Goal: Information Seeking & Learning: Learn about a topic

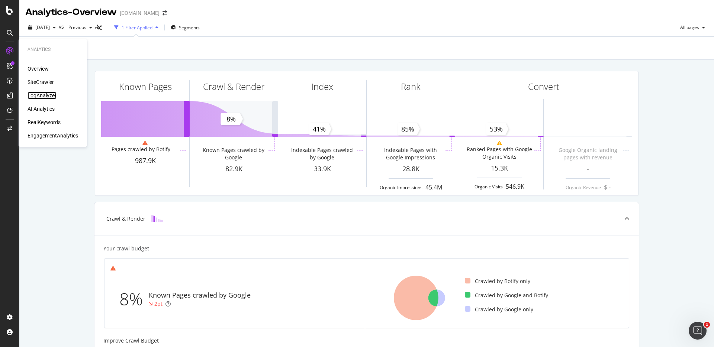
click at [42, 97] on div "LogAnalyzer" at bounding box center [42, 95] width 29 height 7
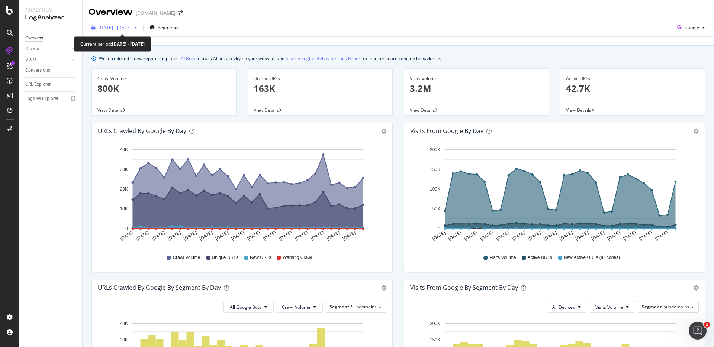
click at [140, 32] on div "2025 Sep. 7th - Oct. 6th" at bounding box center [114, 27] width 52 height 11
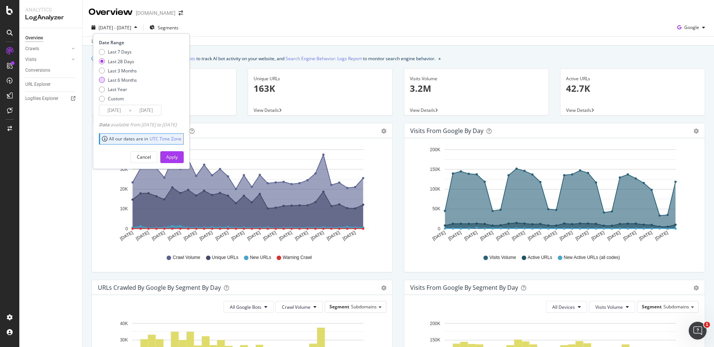
click at [130, 78] on div "Last 6 Months" at bounding box center [122, 80] width 29 height 6
type input "2025/04/07"
click at [178, 157] on div "Apply" at bounding box center [172, 157] width 12 height 6
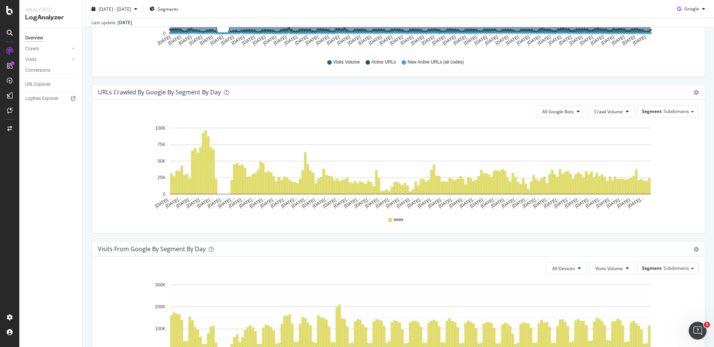
scroll to position [353, 0]
click at [672, 115] on div "Segment Subdomains" at bounding box center [667, 111] width 61 height 11
click at [676, 145] on div "Mainpagetype" at bounding box center [664, 142] width 59 height 10
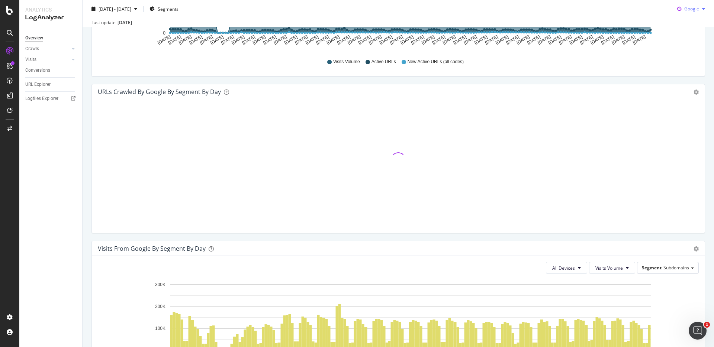
click at [694, 12] on div "Google" at bounding box center [691, 8] width 34 height 11
click at [689, 49] on span "OpenAI" at bounding box center [691, 51] width 28 height 7
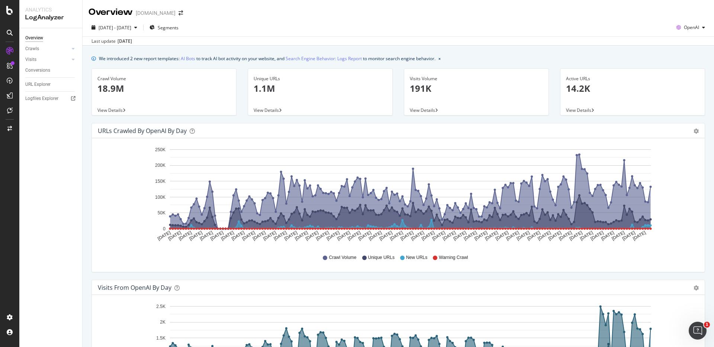
click at [113, 88] on p "18.9M" at bounding box center [163, 88] width 133 height 13
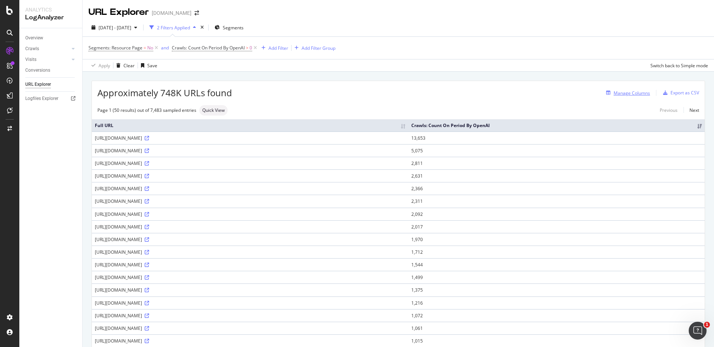
click at [639, 92] on div "Manage Columns" at bounding box center [631, 93] width 36 height 6
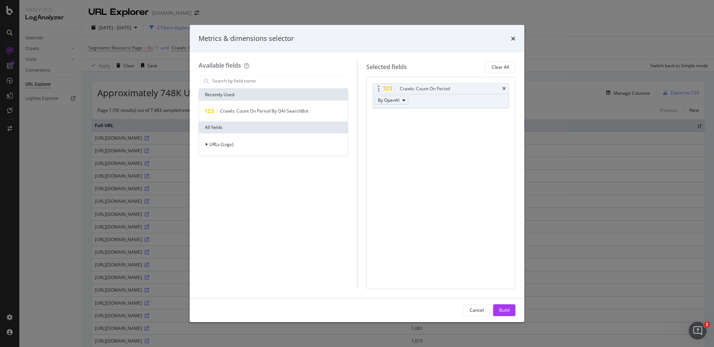
click at [400, 100] on button "By OpenAI" at bounding box center [391, 100] width 34 height 9
click at [418, 136] on div "By ChatGPT-User" at bounding box center [410, 140] width 71 height 11
click at [504, 308] on div "Build" at bounding box center [504, 310] width 10 height 6
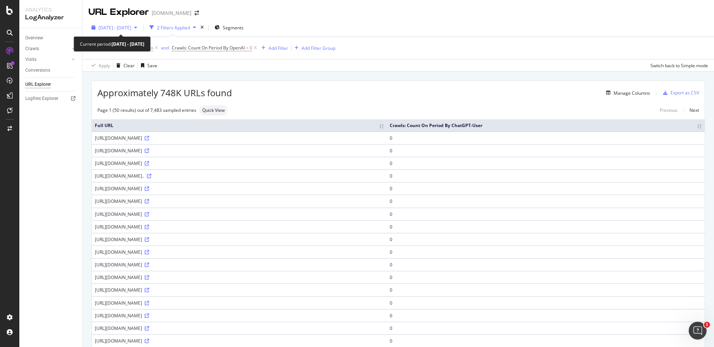
click at [131, 29] on span "2025 Jul. 7th - Oct. 6th" at bounding box center [114, 28] width 33 height 6
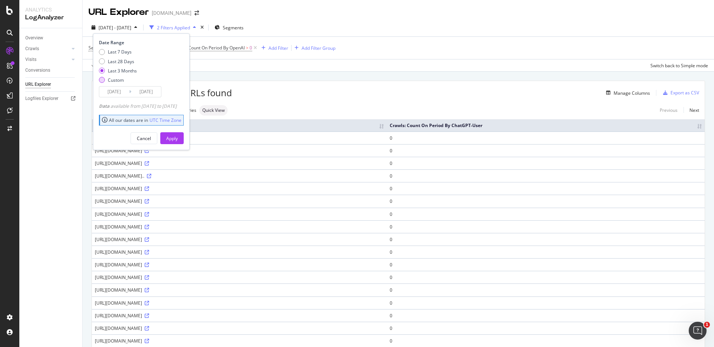
click at [114, 78] on div "Custom" at bounding box center [116, 80] width 16 height 6
click at [121, 93] on input "2025/09/09" at bounding box center [114, 92] width 30 height 10
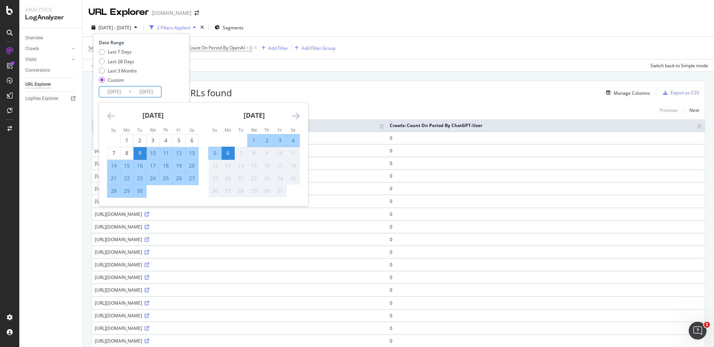
click at [255, 143] on div "1" at bounding box center [254, 140] width 13 height 7
type input "2025/10/01"
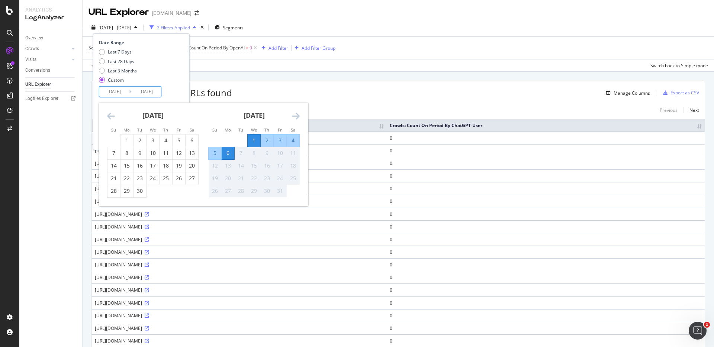
click at [253, 140] on div "1" at bounding box center [254, 140] width 13 height 7
type input "2025/10/01"
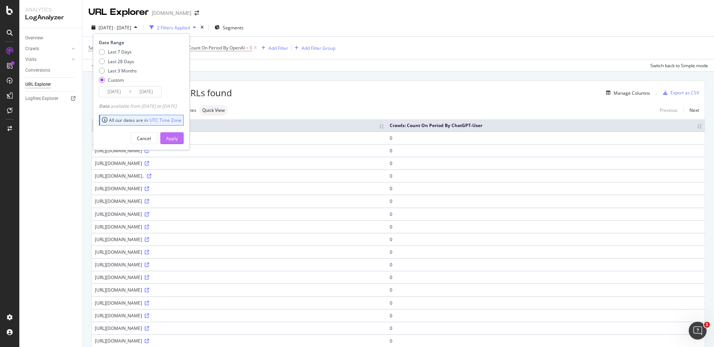
click at [184, 139] on button "Apply" at bounding box center [171, 138] width 23 height 12
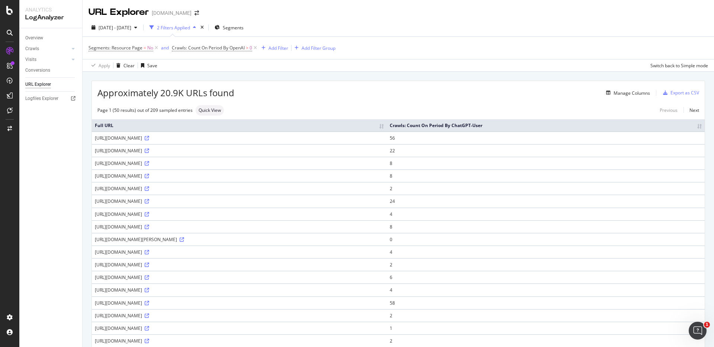
click at [578, 128] on th "Crawls: Count On Period By ChatGPT-User" at bounding box center [545, 125] width 318 height 12
click at [673, 122] on th "Crawls: Count On Period By ChatGPT-User" at bounding box center [545, 125] width 318 height 12
drag, startPoint x: 94, startPoint y: 125, endPoint x: 519, endPoint y: 198, distance: 431.5
drag, startPoint x: 672, startPoint y: 126, endPoint x: 675, endPoint y: 265, distance: 138.6
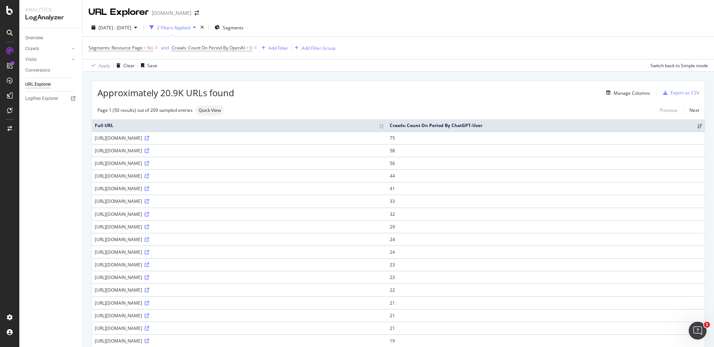
drag, startPoint x: 676, startPoint y: 306, endPoint x: 502, endPoint y: 303, distance: 173.9
click at [500, 304] on tr "https://www.elastic.co/docs/reference/integrations/winlog 21" at bounding box center [398, 303] width 612 height 13
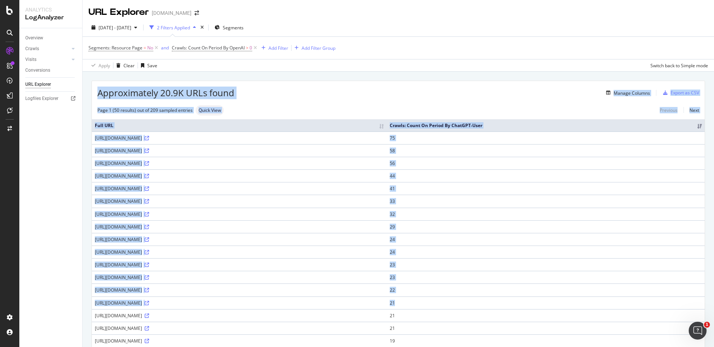
drag, startPoint x: 645, startPoint y: 303, endPoint x: 95, endPoint y: 91, distance: 589.4
copy div "Approximately 20.9K URLs found Manage Columns Export as CSV Page 1 (50 results)…"
click at [525, 85] on div "Approximately 20.9K URLs found Manage Columns Export as CSV" at bounding box center [398, 90] width 612 height 18
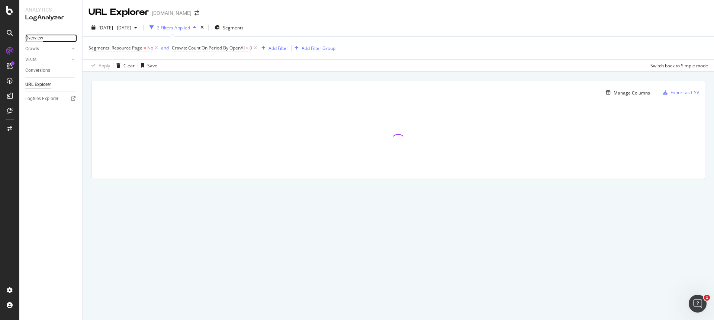
click at [34, 38] on div "Overview" at bounding box center [34, 38] width 18 height 8
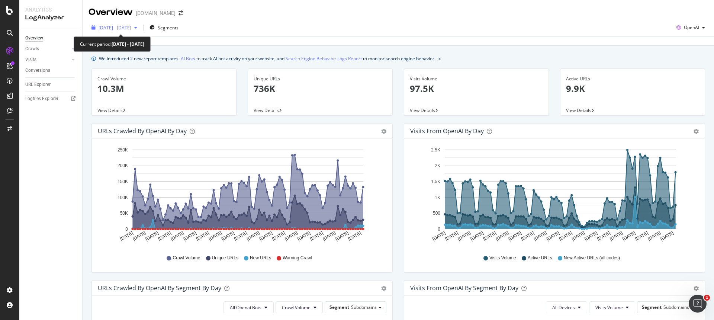
click at [129, 29] on span "2025 Jul. 7th - Oct. 6th" at bounding box center [114, 28] width 33 height 6
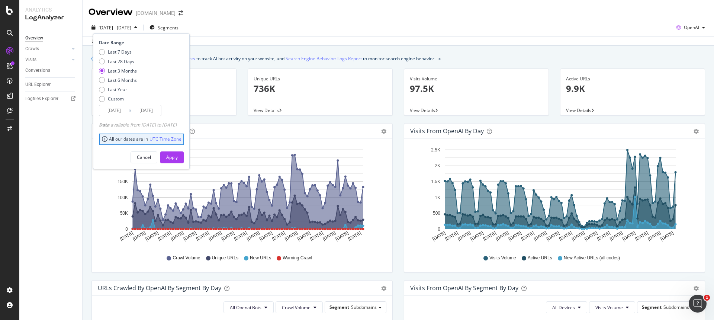
drag, startPoint x: 122, startPoint y: 83, endPoint x: 126, endPoint y: 84, distance: 4.6
click at [123, 83] on div "Last 7 Days Last 28 Days Last 3 Months Last 6 Months Last Year Custom" at bounding box center [118, 77] width 38 height 56
click at [120, 77] on div "Last 6 Months" at bounding box center [122, 80] width 29 height 6
type input "2025/04/07"
click at [178, 156] on div "Apply" at bounding box center [172, 157] width 12 height 6
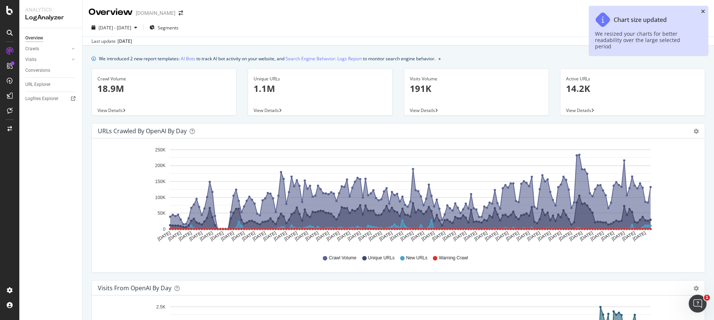
click at [702, 12] on icon "close toast" at bounding box center [703, 11] width 4 height 5
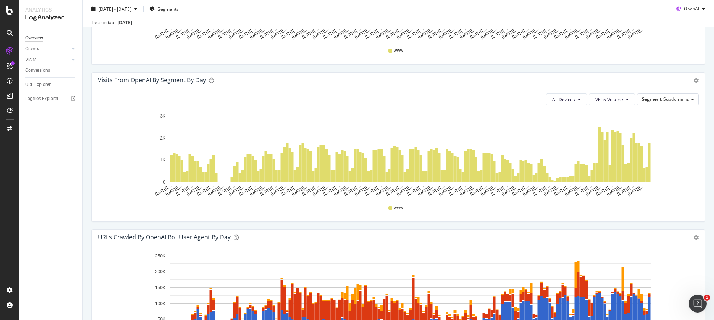
scroll to position [519, 0]
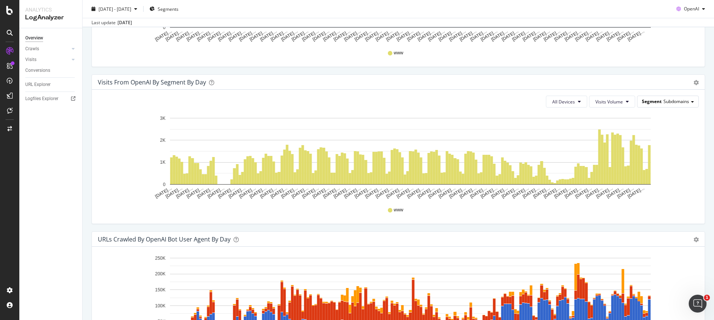
click at [680, 104] on span "Subdomains" at bounding box center [676, 101] width 26 height 6
click at [674, 135] on div "Mainpagetype" at bounding box center [664, 132] width 59 height 10
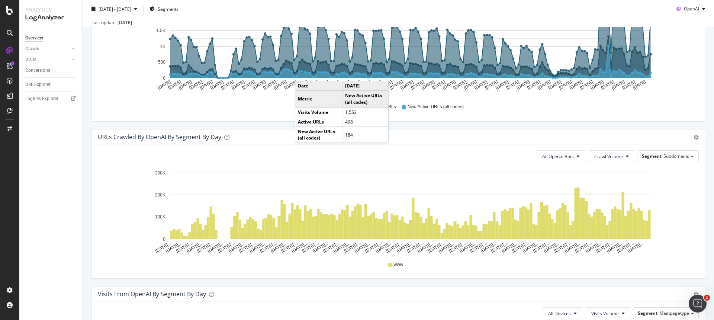
scroll to position [311, 0]
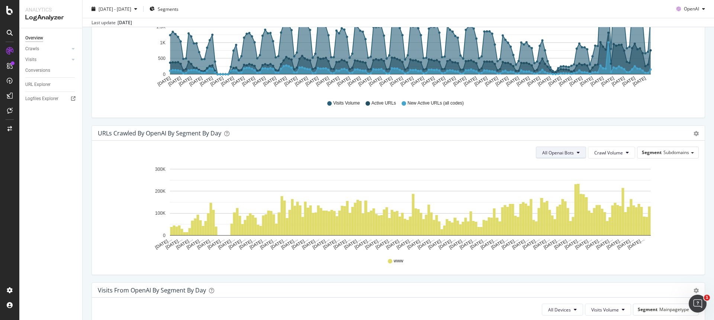
click at [579, 151] on icon at bounding box center [577, 152] width 3 height 4
click at [470, 153] on div "All Openai Bots Crawl Volume Segment Subdomains" at bounding box center [398, 152] width 601 height 12
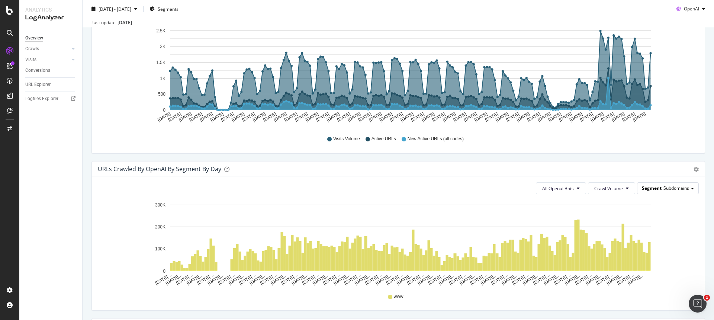
scroll to position [276, 0]
click at [686, 190] on span "Subdomains" at bounding box center [676, 187] width 26 height 6
click at [686, 215] on div "Mainpagetype" at bounding box center [664, 219] width 59 height 10
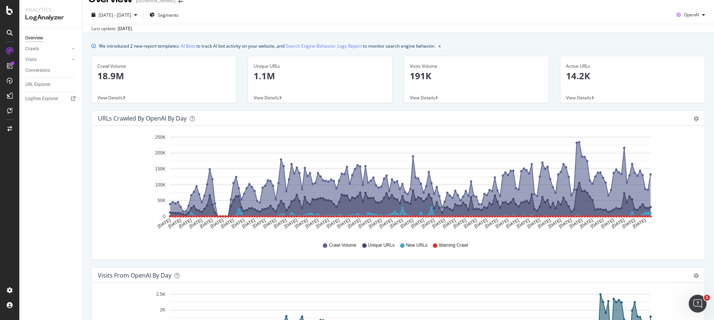
scroll to position [0, 0]
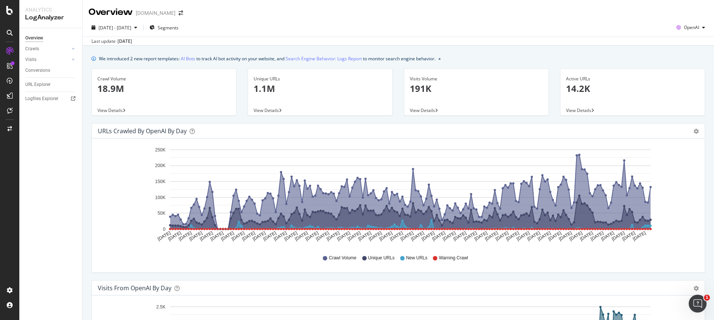
click at [218, 29] on div "2025 Apr. 7th - Oct. 6th Segments OpenAI" at bounding box center [398, 29] width 631 height 15
click at [702, 27] on icon "button" at bounding box center [703, 27] width 3 height 4
click at [615, 31] on div "2025 Apr. 7th - Oct. 6th Segments OpenAI" at bounding box center [398, 29] width 631 height 15
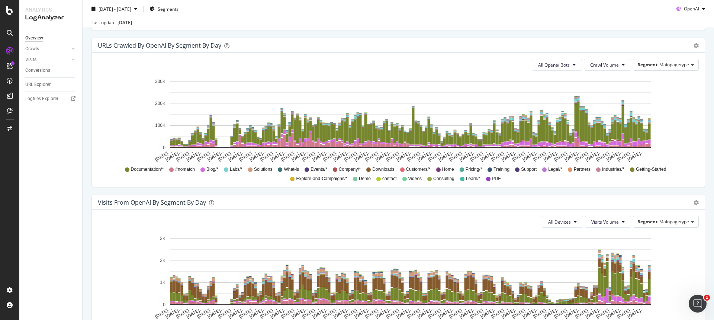
scroll to position [401, 0]
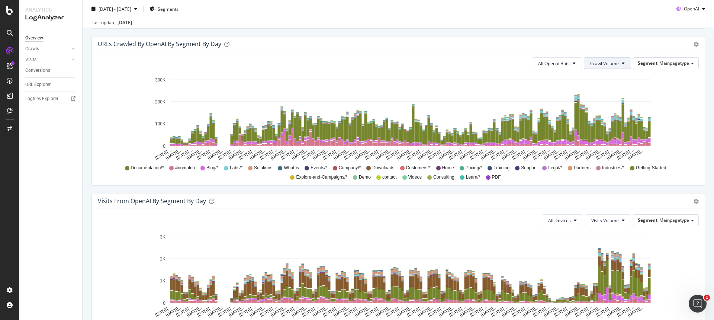
click at [611, 62] on span "Crawl Volume" at bounding box center [604, 63] width 29 height 6
click at [494, 61] on div "All Openai Bots Crawl Volume Segment Mainpagetype" at bounding box center [398, 63] width 601 height 12
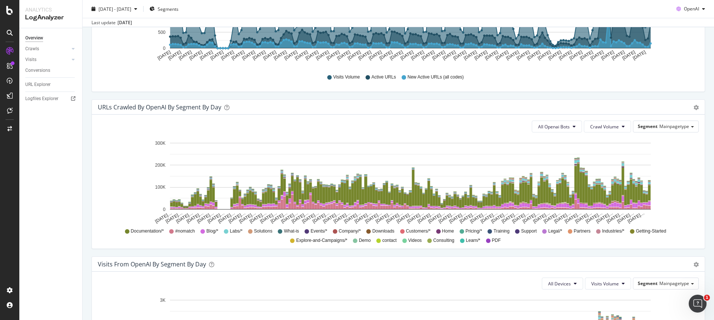
scroll to position [337, 0]
click at [571, 128] on button "All Openai Bots" at bounding box center [556, 127] width 50 height 12
click at [572, 182] on div "ChatGPT-User" at bounding box center [555, 182] width 44 height 11
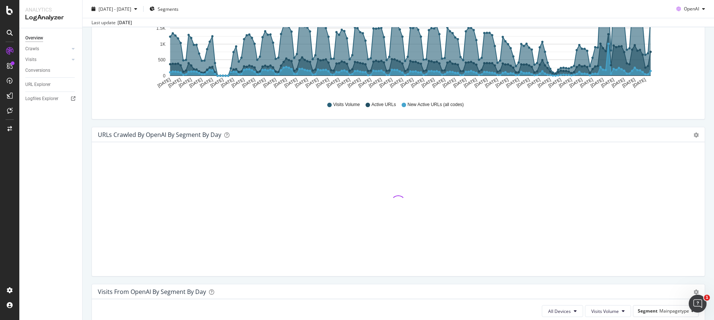
scroll to position [297, 0]
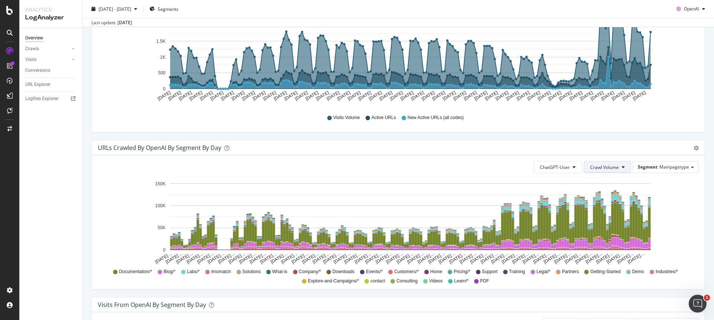
click at [601, 169] on span "Crawl Volume" at bounding box center [604, 167] width 29 height 6
click at [606, 192] on span "Unique URLs" at bounding box center [604, 195] width 29 height 7
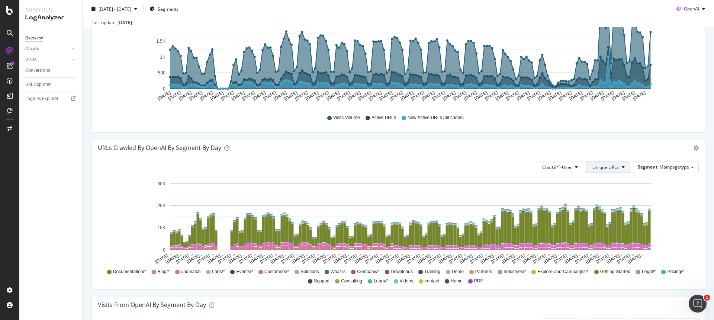
click at [612, 166] on span "Unique URLs" at bounding box center [605, 167] width 26 height 6
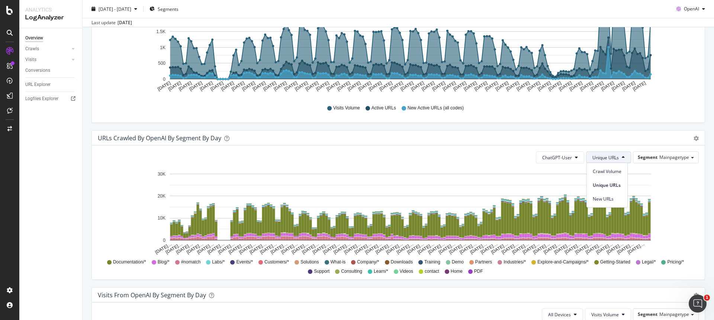
scroll to position [307, 0]
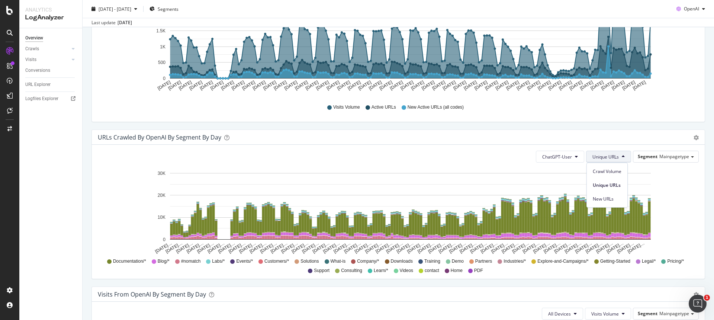
click at [531, 142] on div "URLs Crawled by OpenAI By Segment By Day Timeline (by Value) Table" at bounding box center [398, 137] width 612 height 15
click at [696, 138] on icon "gear" at bounding box center [695, 137] width 5 height 5
click at [664, 137] on div "URLs Crawled by OpenAI By Segment By Day" at bounding box center [390, 136] width 584 height 7
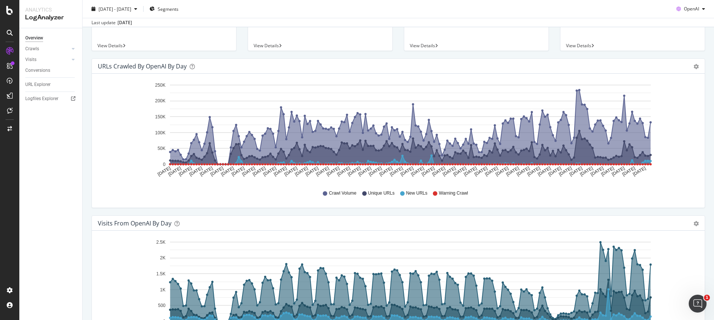
scroll to position [0, 0]
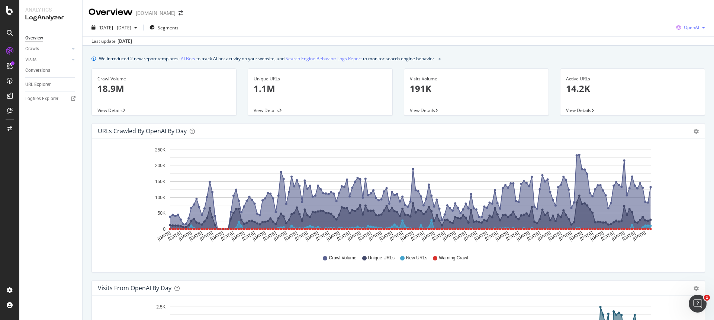
click at [686, 26] on span "OpenAI" at bounding box center [690, 27] width 15 height 6
drag, startPoint x: 536, startPoint y: 27, endPoint x: 513, endPoint y: 28, distance: 22.7
click at [534, 27] on div "2025 Apr. 7th - Oct. 6th Segments OpenAI" at bounding box center [398, 29] width 631 height 15
click at [175, 29] on span "Segments" at bounding box center [168, 28] width 21 height 6
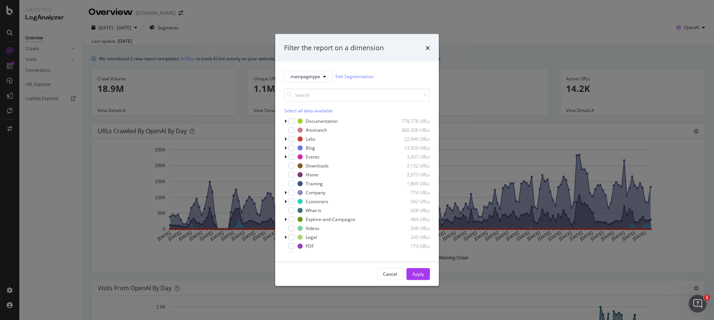
click at [255, 24] on div "Filter the report on a dimension mainpagetype Edit Segmentation Select all data…" at bounding box center [357, 160] width 714 height 320
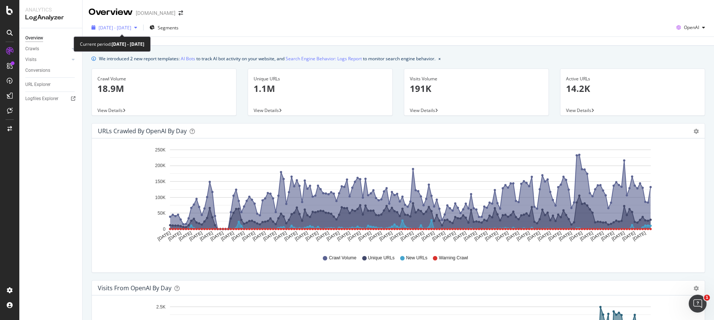
click at [131, 28] on span "2025 Apr. 7th - Oct. 6th" at bounding box center [114, 28] width 33 height 6
click at [223, 19] on div "2025 Apr. 7th - Oct. 6th Segments OpenAI Last update Oct. 08, 2025" at bounding box center [398, 32] width 631 height 27
click at [702, 27] on div "button" at bounding box center [703, 27] width 9 height 4
click at [570, 25] on div "2025 Apr. 7th - Oct. 6th Segments OpenAI" at bounding box center [398, 29] width 631 height 15
click at [190, 60] on link "AI Bots" at bounding box center [188, 59] width 14 height 8
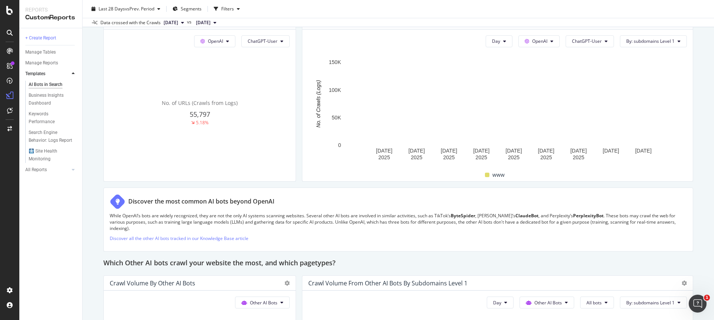
scroll to position [861, 0]
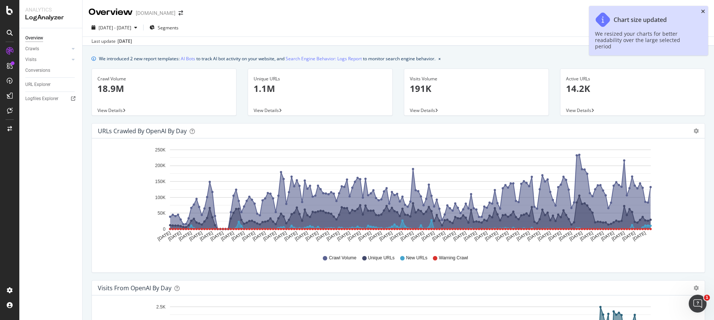
click at [702, 12] on icon "close toast" at bounding box center [703, 11] width 4 height 5
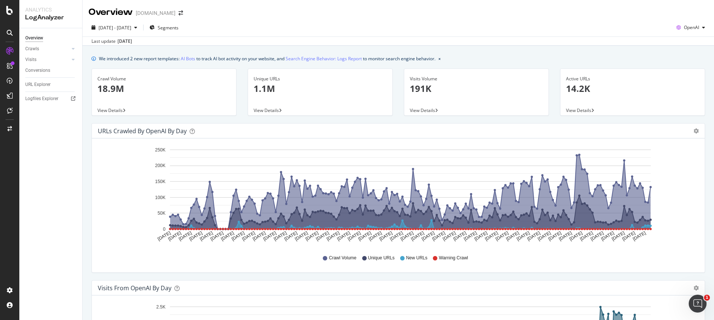
click at [109, 88] on p "18.9M" at bounding box center [163, 88] width 133 height 13
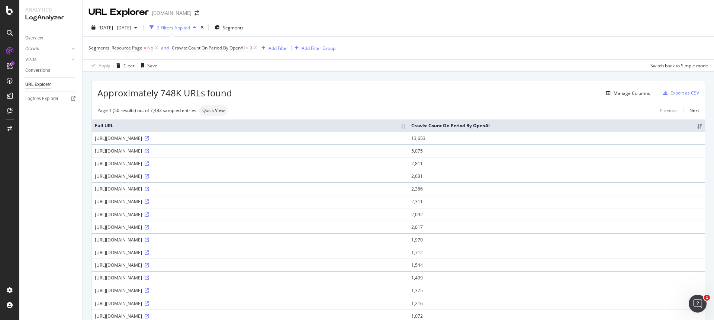
click at [229, 48] on span "Crawls: Count On Period By OpenAI" at bounding box center [208, 48] width 73 height 6
click at [203, 67] on icon at bounding box center [202, 65] width 5 height 4
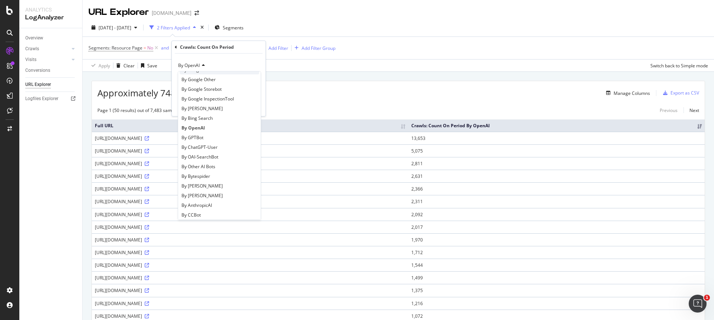
scroll to position [90, 0]
click at [214, 144] on span "By ChatGPT-User" at bounding box center [199, 146] width 36 height 6
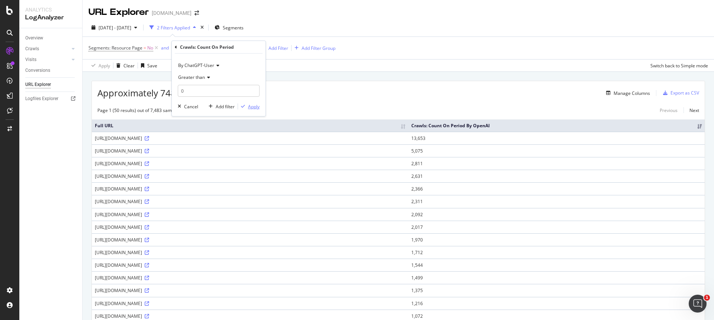
click at [250, 107] on div "Apply" at bounding box center [254, 106] width 12 height 6
drag, startPoint x: 160, startPoint y: 93, endPoint x: 182, endPoint y: 93, distance: 21.9
click at [182, 93] on span "Approximately 83.5K URLs found" at bounding box center [165, 93] width 137 height 13
copy span "83.5K"
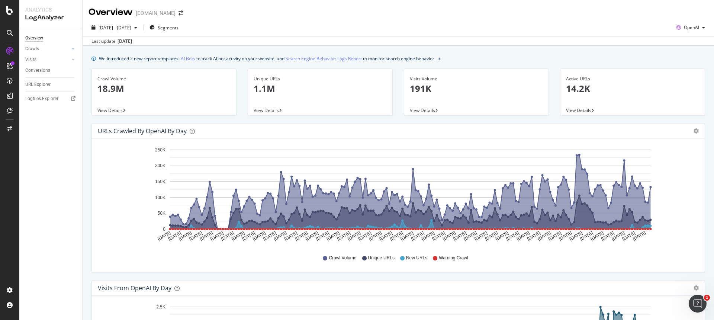
click at [114, 87] on p "18.9M" at bounding box center [163, 88] width 133 height 13
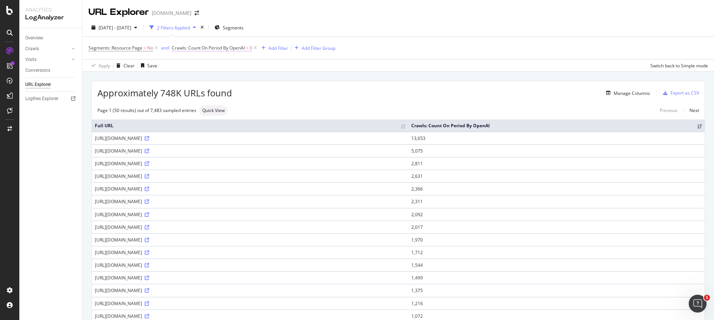
click at [224, 49] on span "Crawls: Count On Period By OpenAI" at bounding box center [208, 48] width 73 height 6
click at [292, 63] on div "Apply Clear Save Switch back to Simple mode" at bounding box center [398, 65] width 631 height 12
click at [233, 45] on span "Crawls: Count On Period By OpenAI" at bounding box center [208, 48] width 73 height 6
click at [201, 63] on icon at bounding box center [202, 65] width 5 height 4
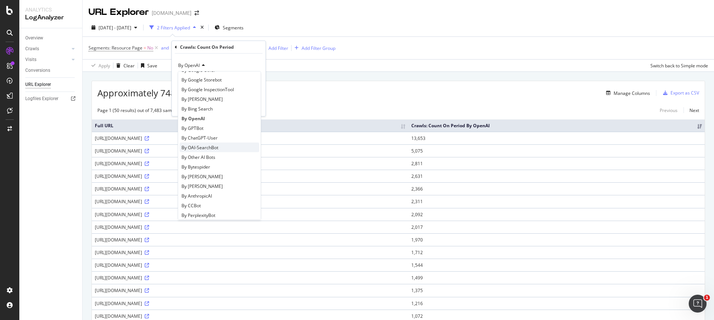
scroll to position [98, 0]
click at [208, 139] on span "By ChatGPT-User" at bounding box center [199, 137] width 36 height 6
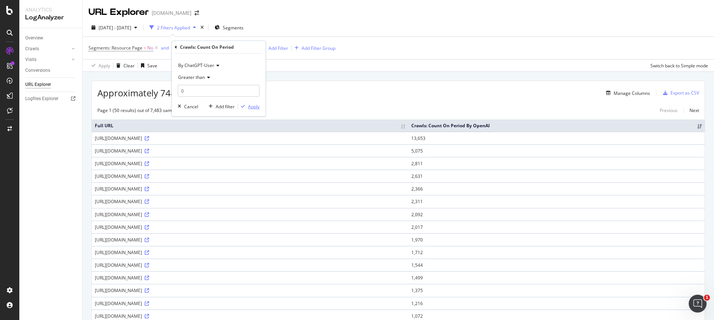
click at [250, 105] on div "Apply" at bounding box center [254, 106] width 12 height 6
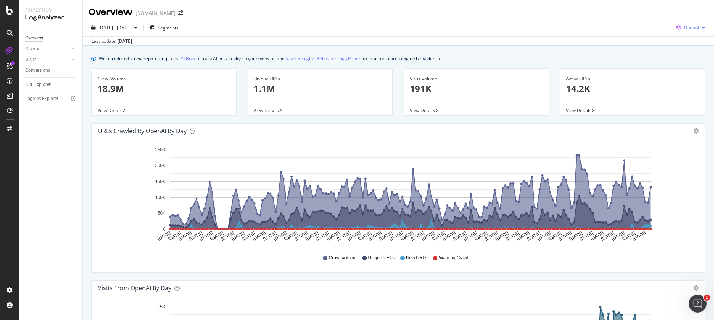
click at [693, 27] on span "OpenAI" at bounding box center [690, 27] width 15 height 6
click at [648, 17] on div "Overview elastic.co" at bounding box center [398, 9] width 631 height 19
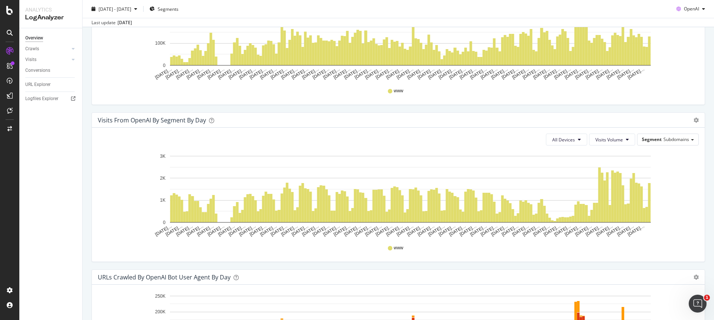
scroll to position [482, 0]
click at [683, 142] on span "Subdomains" at bounding box center [676, 139] width 26 height 6
click at [638, 110] on div "URLs Crawled by OpenAI By Segment By Day Timeline (by Value) Table All Openai B…" at bounding box center [398, 33] width 624 height 157
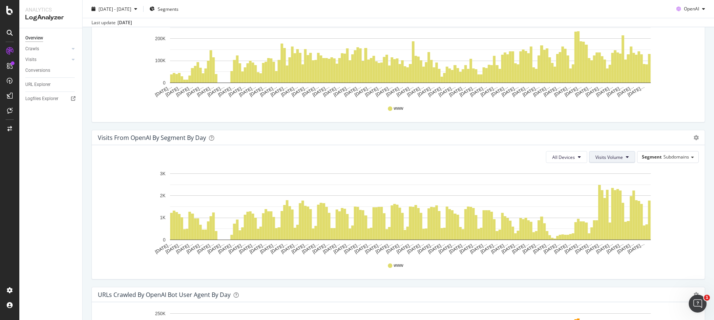
scroll to position [462, 0]
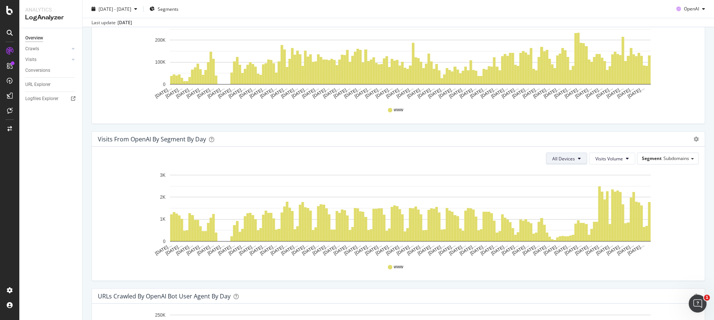
click at [580, 160] on button "All Devices" at bounding box center [566, 158] width 41 height 12
click at [587, 146] on div "Visits from OpenAI By Segment By Day Timeline (by Value) Table" at bounding box center [398, 139] width 612 height 15
click at [616, 159] on span "Visits Volume" at bounding box center [609, 158] width 28 height 6
click at [622, 134] on div "Visits from OpenAI By Segment By Day Timeline (by Value) Table" at bounding box center [398, 139] width 612 height 15
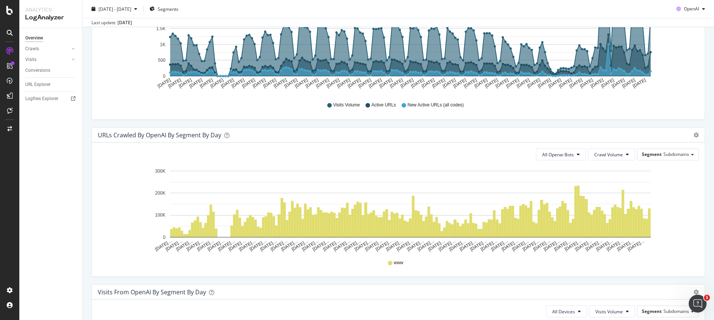
scroll to position [308, 0]
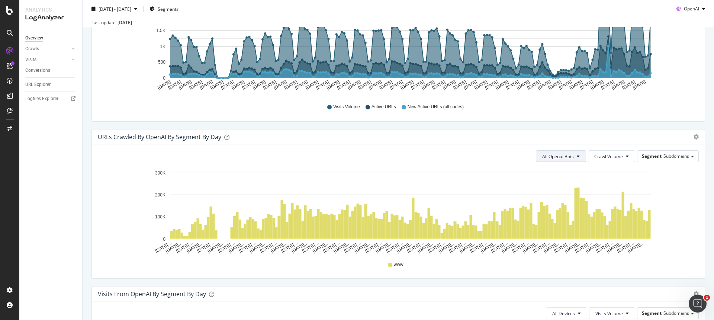
click at [580, 157] on button "All Openai Bots" at bounding box center [561, 156] width 50 height 12
click at [567, 212] on span "ChatGPT-User" at bounding box center [558, 212] width 32 height 7
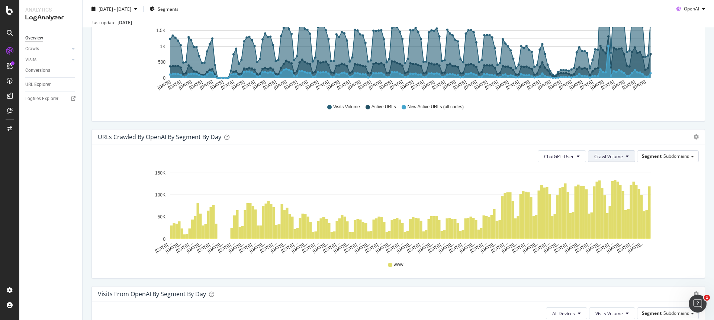
click at [616, 158] on span "Crawl Volume" at bounding box center [608, 156] width 29 height 6
click at [620, 132] on div "URLs Crawled by OpenAI By Segment By Day Timeline (by Value) Table" at bounding box center [398, 136] width 612 height 15
click at [660, 158] on span "Segment" at bounding box center [651, 156] width 20 height 6
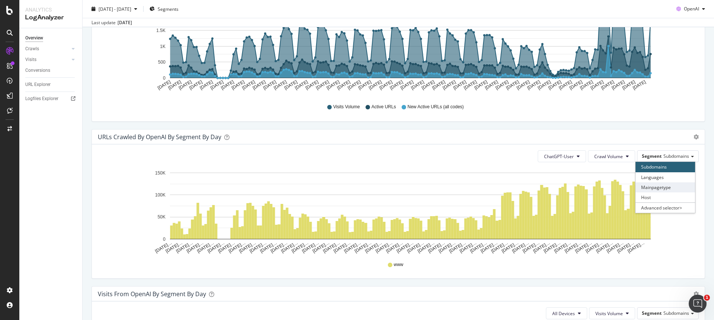
click at [660, 185] on div "Mainpagetype" at bounding box center [664, 187] width 59 height 10
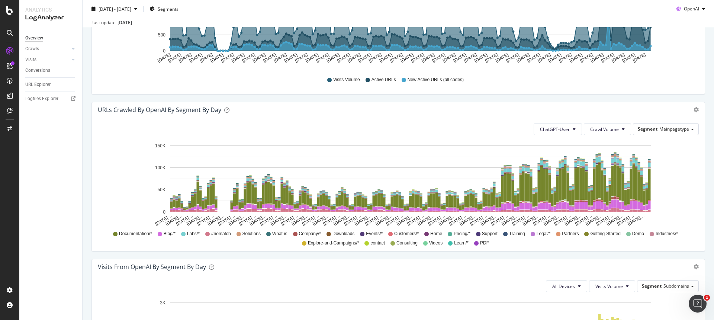
scroll to position [335, 0]
click at [699, 107] on div "URLs Crawled by OpenAI By Segment By Day Timeline (by Value) Table" at bounding box center [398, 109] width 612 height 15
click at [698, 110] on icon "gear" at bounding box center [695, 109] width 5 height 5
click at [656, 137] on span "Table" at bounding box center [669, 139] width 69 height 11
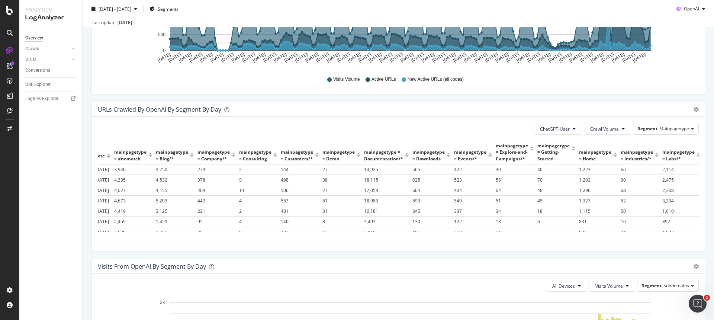
scroll to position [0, 0]
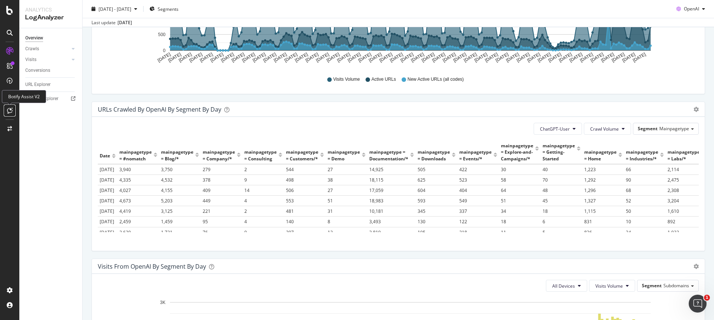
click at [9, 110] on icon at bounding box center [10, 110] width 6 height 6
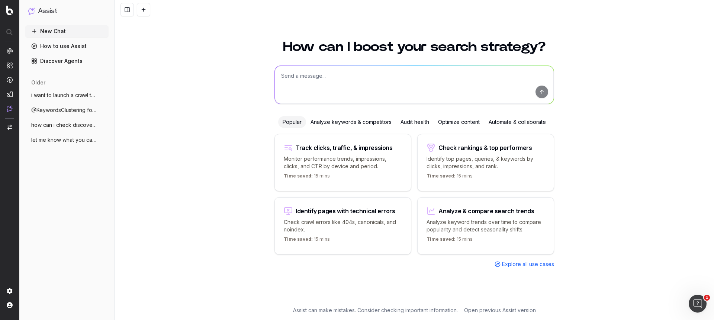
click at [313, 85] on textarea at bounding box center [414, 85] width 279 height 38
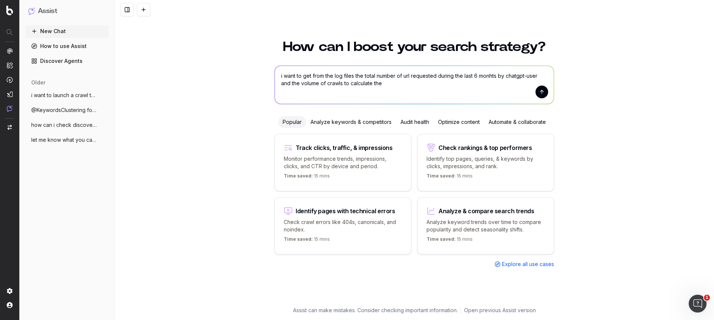
click at [496, 74] on textarea "i want to get from the log files the total number of url requested during the l…" at bounding box center [414, 85] width 279 height 38
click at [481, 82] on textarea "i want to get from the log files the total number of url requested during the l…" at bounding box center [414, 85] width 279 height 38
click at [405, 84] on textarea "i want to get from the log files the total number of url requested during the l…" at bounding box center [414, 85] width 279 height 38
click at [389, 84] on textarea "i want to get from the log files the total number of url requested during the l…" at bounding box center [414, 85] width 279 height 38
type textarea "i want to get from the log files the total number of url requested during the l…"
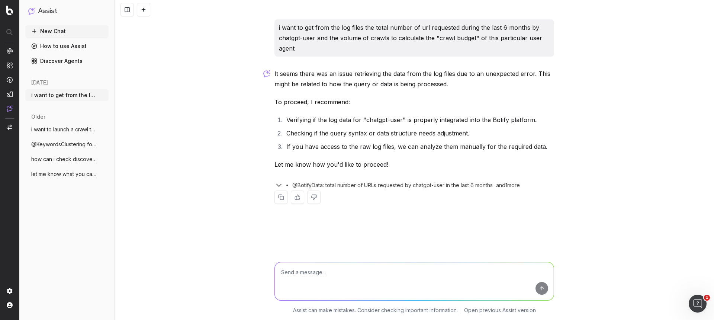
click at [279, 184] on icon "button" at bounding box center [278, 185] width 9 height 9
drag, startPoint x: 459, startPoint y: 199, endPoint x: 292, endPoint y: 198, distance: 167.2
click at [292, 198] on div "@BotifyData: volume of crawls by chatgpt-user in the last 6 months" at bounding box center [418, 198] width 271 height 7
copy span "@BotifyData: volume of crawls by chatgpt-user in the last 6 months"
click at [342, 285] on textarea at bounding box center [414, 281] width 279 height 38
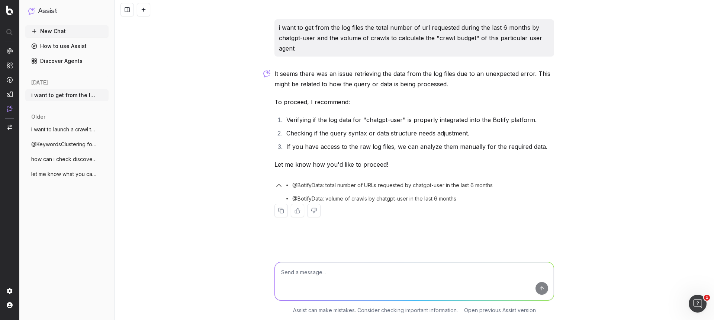
paste textarea "@BotifyData: volume of crawls by chatgpt-user in the last 6 months"
type textarea "@BotifyData: volume of crawls by chatgpt-user in the last 6 months -> this"
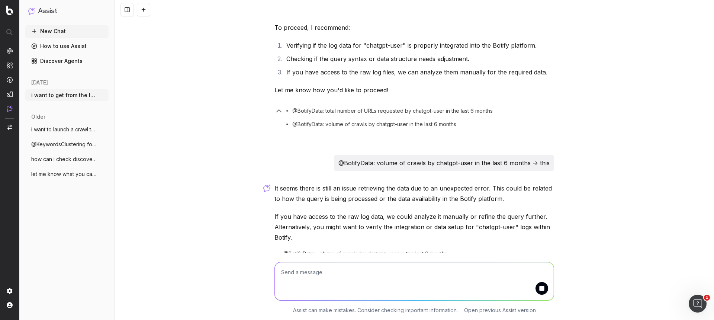
scroll to position [128, 0]
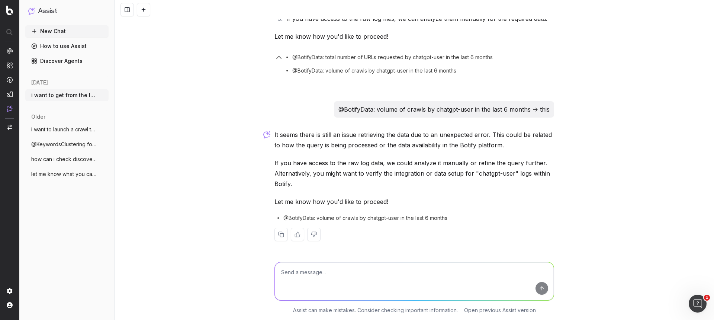
click at [379, 281] on textarea at bounding box center [414, 281] width 279 height 38
click at [9, 11] on img at bounding box center [9, 11] width 7 height 10
click at [10, 11] on img at bounding box center [9, 11] width 7 height 10
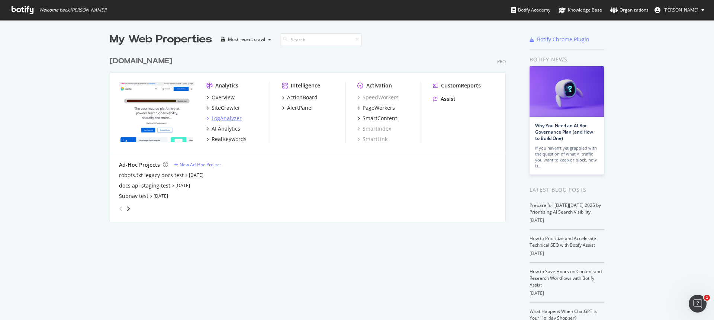
click at [234, 117] on div "LogAnalyzer" at bounding box center [226, 117] width 30 height 7
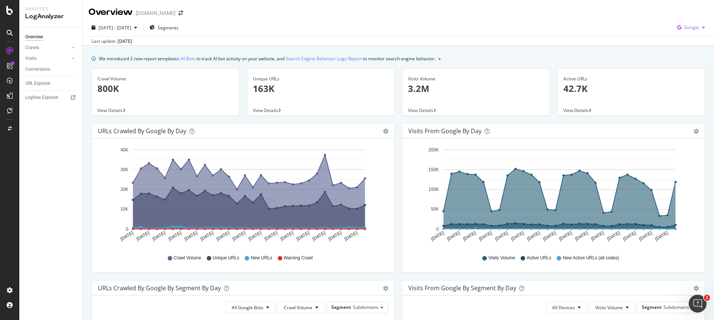
click at [696, 25] on span "Google" at bounding box center [691, 27] width 15 height 6
click at [692, 66] on div "OpenAI" at bounding box center [685, 69] width 51 height 11
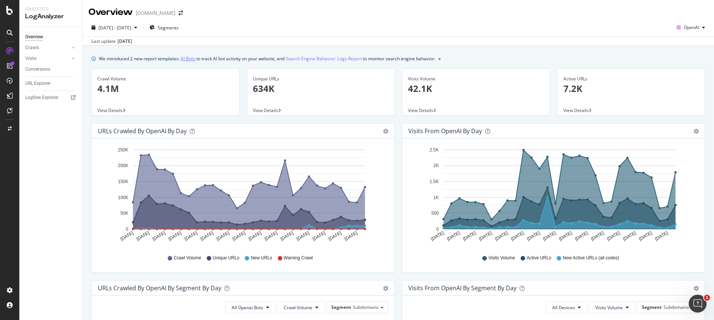
click at [188, 59] on link "AI Bots" at bounding box center [188, 59] width 14 height 8
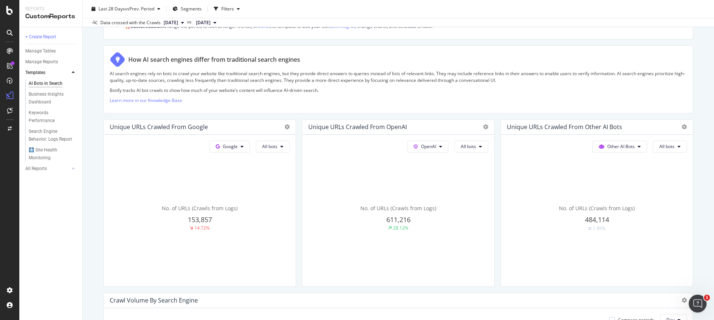
scroll to position [108, 0]
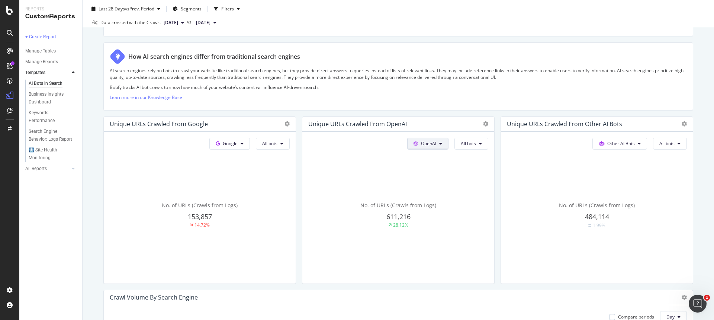
click at [440, 145] on icon at bounding box center [440, 143] width 3 height 4
click at [470, 147] on button "All bots" at bounding box center [471, 144] width 34 height 12
click at [483, 227] on span "ChatGPT-User" at bounding box center [479, 227] width 38 height 7
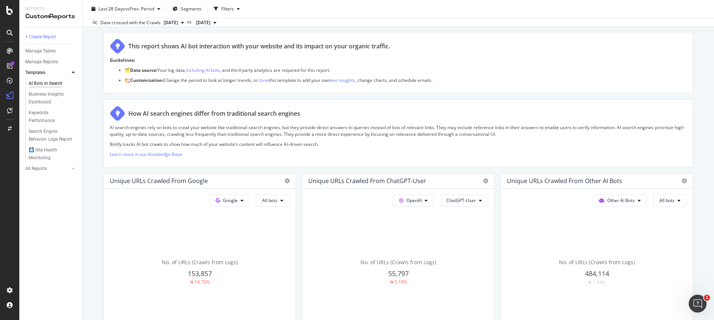
scroll to position [47, 0]
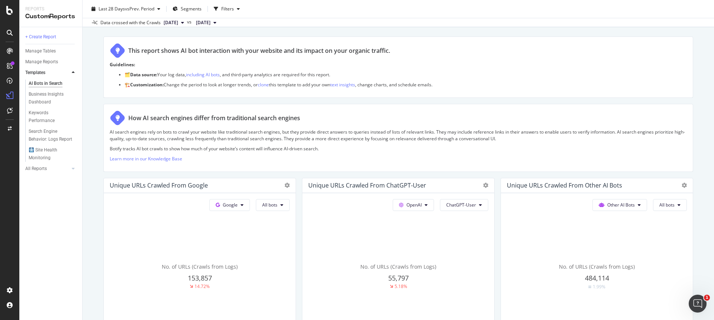
click at [184, 23] on icon at bounding box center [182, 22] width 3 height 4
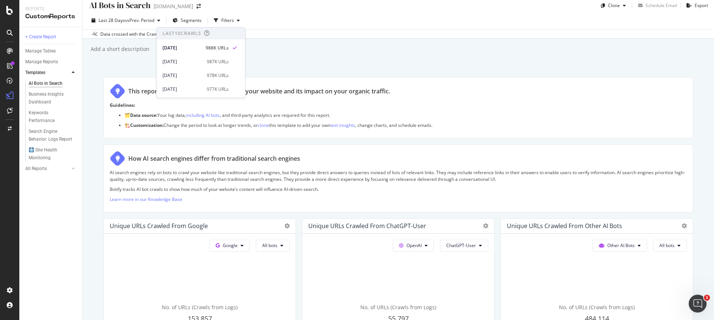
scroll to position [0, 0]
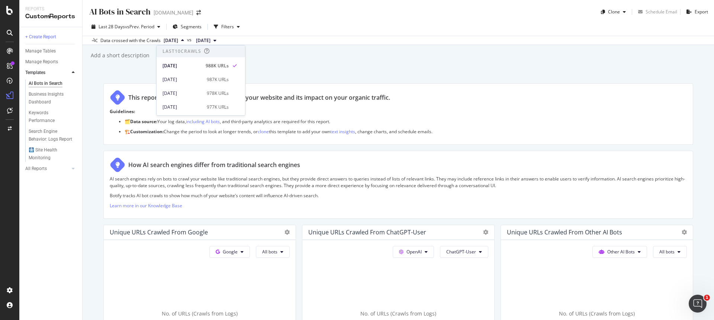
click at [319, 34] on div "Last 28 Days vs Prev. Period Segments Filters" at bounding box center [398, 28] width 631 height 15
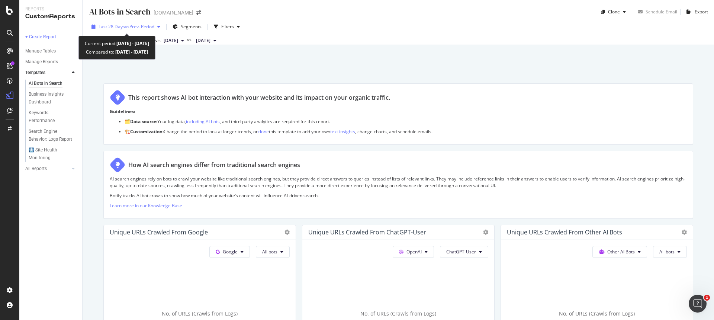
click at [156, 28] on div "button" at bounding box center [158, 27] width 9 height 4
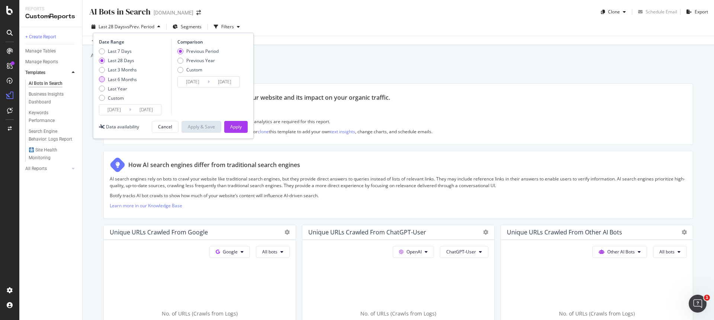
click at [127, 79] on div "Last 6 Months" at bounding box center [122, 79] width 29 height 6
type input "2025/04/07"
type input "2024/10/06"
type input "2025/04/06"
click at [233, 126] on div "Apply" at bounding box center [236, 126] width 12 height 6
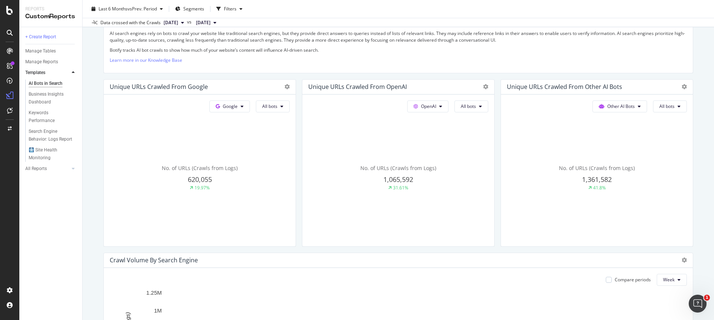
scroll to position [146, 0]
click at [436, 108] on button "OpenAI" at bounding box center [427, 106] width 41 height 12
click at [473, 108] on span "All bots" at bounding box center [467, 106] width 15 height 6
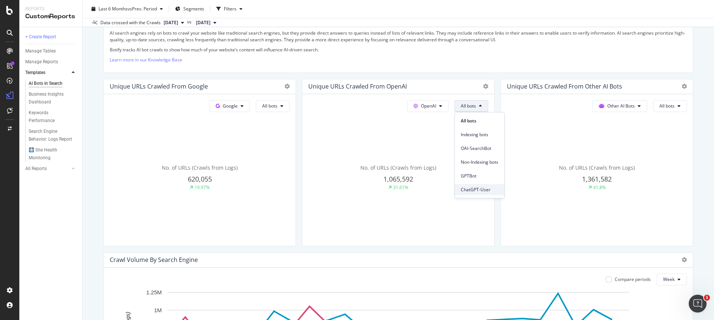
click at [490, 190] on span "ChatGPT-User" at bounding box center [479, 189] width 38 height 7
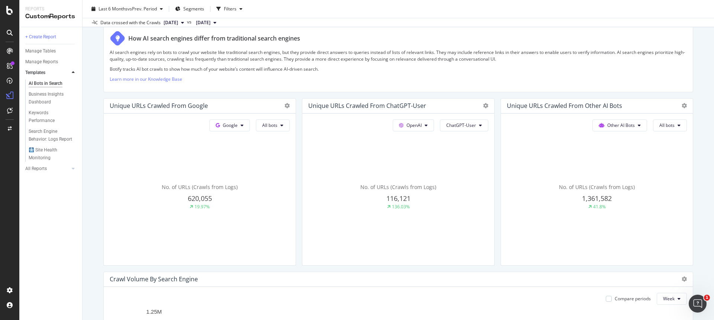
scroll to position [0, 0]
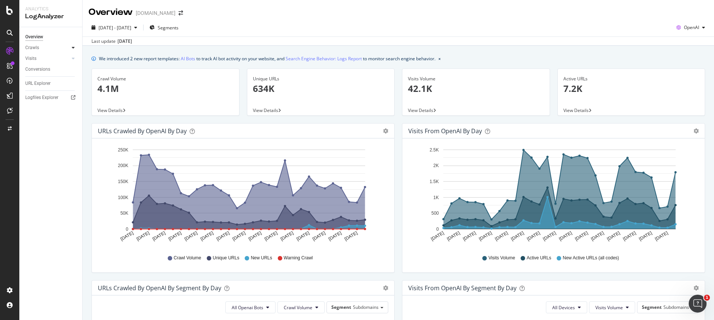
click at [72, 46] on icon at bounding box center [73, 47] width 3 height 4
click at [56, 232] on div "Overview Crawls Daily Distribution Segments Distribution HTTP Codes Resources V…" at bounding box center [50, 173] width 63 height 292
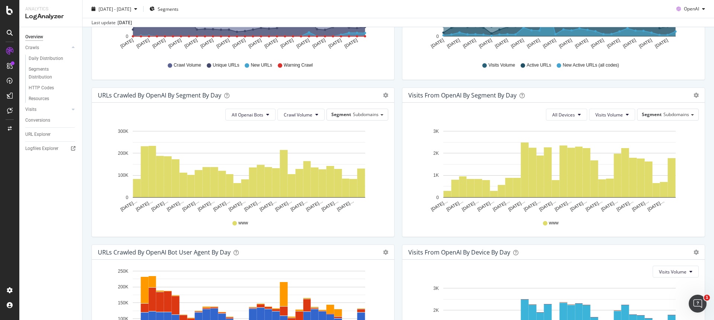
scroll to position [193, 0]
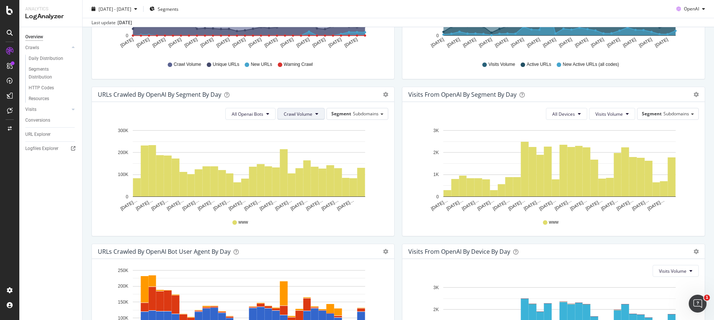
click at [308, 113] on span "Crawl Volume" at bounding box center [298, 114] width 29 height 6
click at [380, 158] on icon "Sep 07… Sep 09… Sep 11… Sep 13… Sep 15… Sep 17… Sep 19… Sep 21… Sep 23… Sep 25……" at bounding box center [243, 169] width 290 height 86
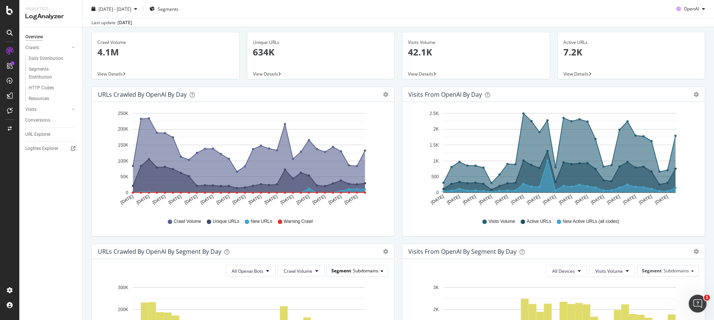
scroll to position [0, 0]
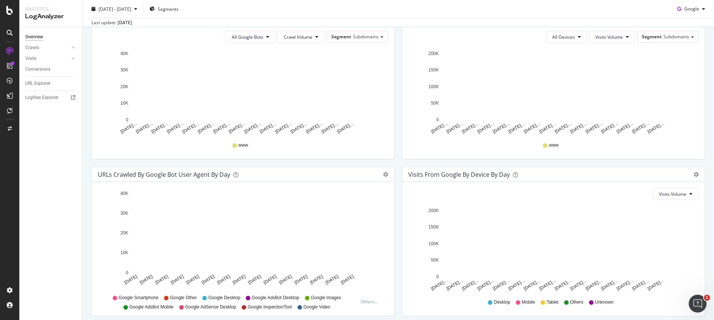
scroll to position [300, 0]
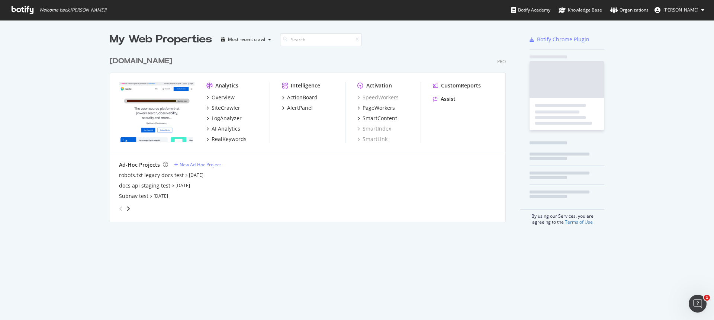
scroll to position [320, 714]
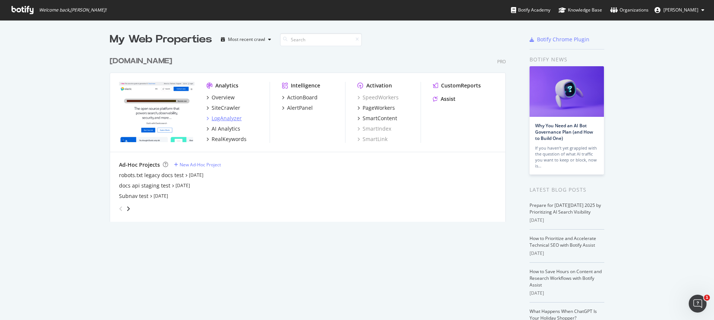
click at [221, 118] on div "LogAnalyzer" at bounding box center [226, 117] width 30 height 7
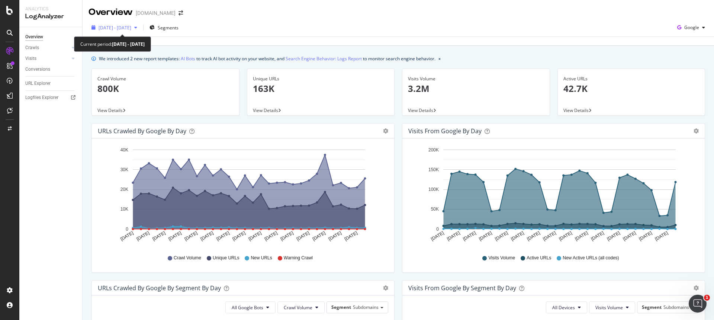
click at [131, 28] on span "2025 Sep. 7th - Oct. 6th" at bounding box center [114, 28] width 33 height 6
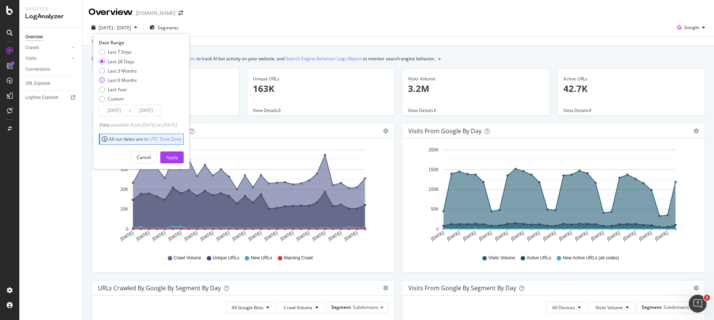
click at [126, 79] on div "Last 6 Months" at bounding box center [122, 80] width 29 height 6
type input "2025/04/07"
click at [178, 157] on div "Apply" at bounding box center [172, 157] width 12 height 6
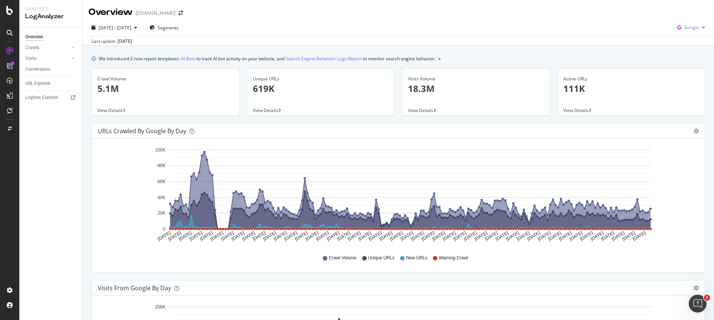
click at [703, 25] on icon "button" at bounding box center [703, 27] width 3 height 4
click at [685, 68] on span "OpenAI" at bounding box center [691, 70] width 28 height 7
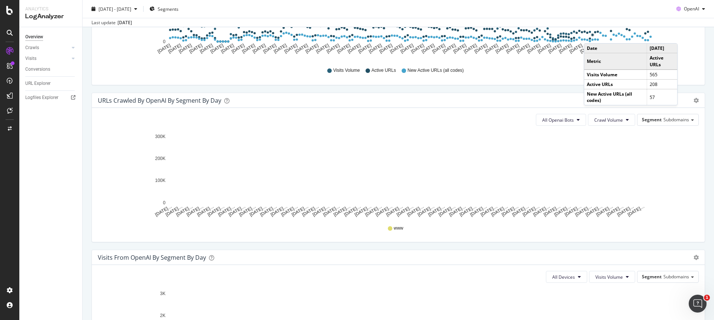
scroll to position [344, 0]
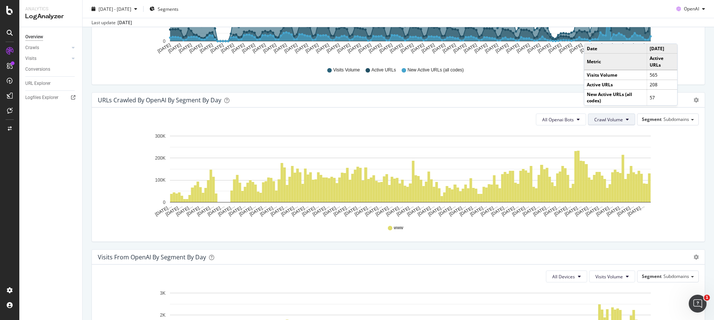
click at [606, 122] on span "Crawl Volume" at bounding box center [608, 119] width 29 height 6
click at [537, 106] on div "URLs Crawled by OpenAI By Segment By Day Timeline (by Value) Table" at bounding box center [398, 100] width 612 height 15
click at [127, 161] on icon "Apr 07… Apr 11… Apr 15… Apr 19… Apr 23… Apr 27… May 01… May 05… May 09… May 13……" at bounding box center [398, 174] width 601 height 86
drag, startPoint x: 673, startPoint y: 151, endPoint x: 700, endPoint y: 114, distance: 45.8
click at [676, 149] on icon "Apr 07… Apr 11… Apr 15… Apr 19… Apr 23… Apr 27… May 01… May 05… May 09… May 13……" at bounding box center [398, 174] width 601 height 86
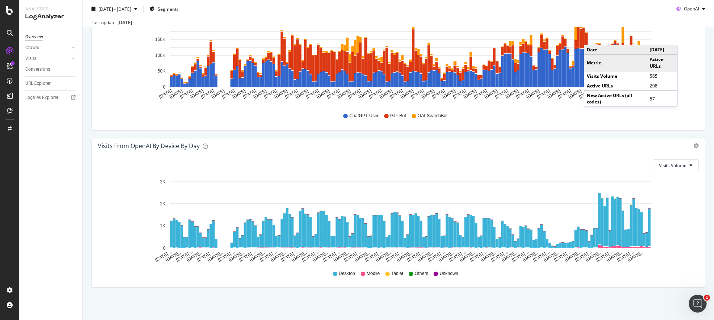
scroll to position [770, 0]
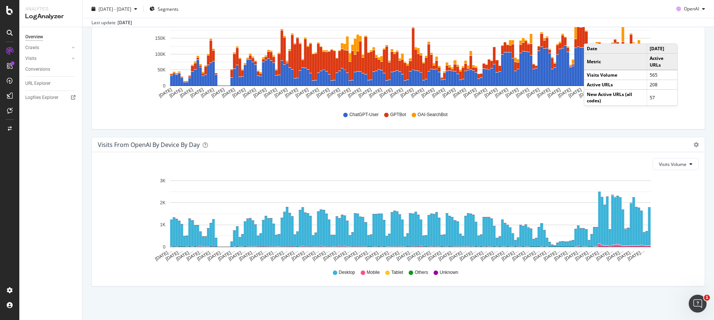
click at [106, 177] on icon "Apr 07… Apr 11… Apr 15… Apr 19… Apr 23… Apr 27… May 01… May 05… May 09… May 13……" at bounding box center [398, 219] width 601 height 86
click at [615, 126] on div "Hold CMD (⌘) while clicking to filter the report. Apr 07 2025 Apr 11 2025 Apr 1…" at bounding box center [398, 62] width 612 height 134
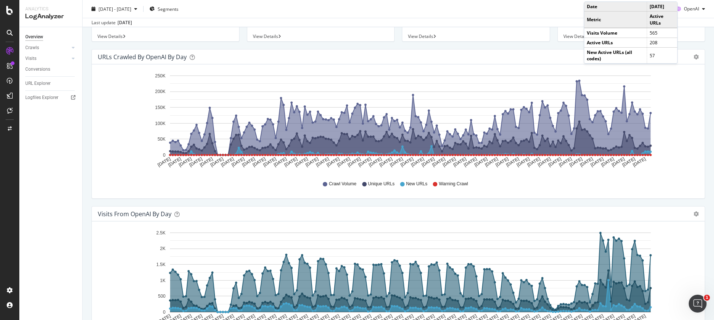
scroll to position [0, 0]
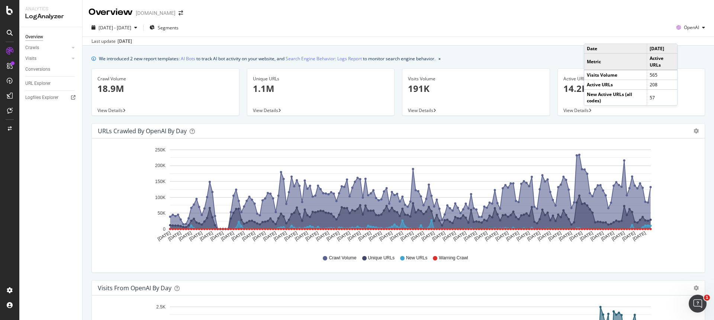
click at [493, 55] on div "We introduced 2 new report templates: AI Bots to track AI bot activity on your …" at bounding box center [397, 59] width 613 height 8
click at [704, 27] on icon "button" at bounding box center [703, 27] width 3 height 4
click at [646, 23] on div "2025 Apr. 7th - Oct. 6th Segments OpenAI" at bounding box center [398, 29] width 631 height 15
click at [524, 30] on div "2025 Apr. 7th - Oct. 6th Segments OpenAI" at bounding box center [398, 29] width 631 height 15
click at [440, 58] on icon "close banner" at bounding box center [439, 59] width 2 height 3
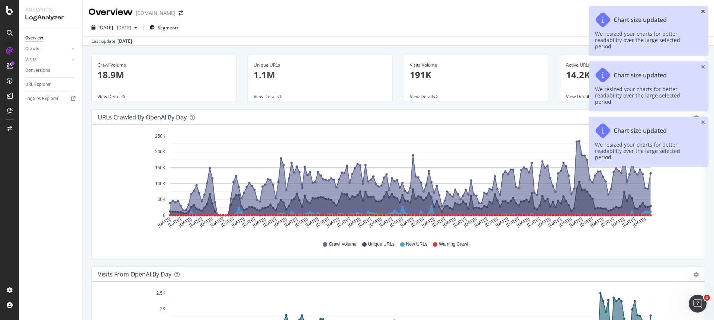
click at [702, 10] on icon "close toast" at bounding box center [703, 11] width 4 height 5
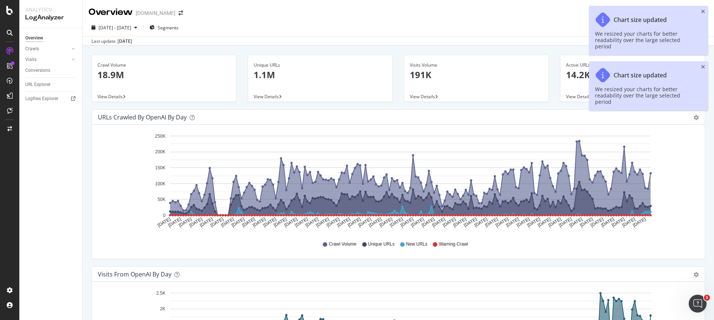
click at [704, 64] on icon "close toast" at bounding box center [703, 66] width 4 height 5
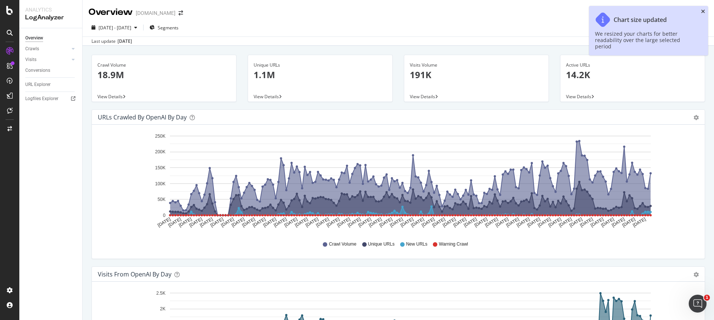
click at [703, 11] on icon "close toast" at bounding box center [703, 11] width 4 height 5
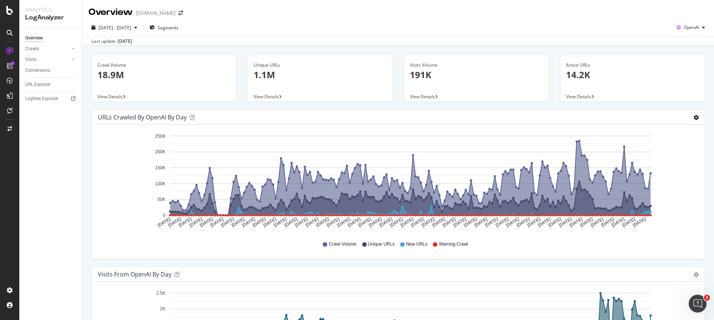
click at [696, 118] on icon "gear" at bounding box center [695, 117] width 5 height 5
click at [693, 171] on icon "Apr 07 2025 Apr 11 2025 Apr 15 2025 Apr 19 2025 Apr 23 2025 Apr 27 2025 May 01 …" at bounding box center [398, 181] width 601 height 103
click at [131, 27] on span "2025 Apr. 7th - Oct. 6th" at bounding box center [114, 28] width 33 height 6
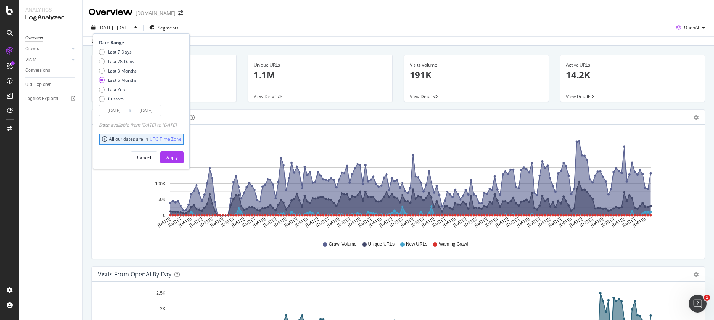
click at [125, 110] on input "2025/04/07" at bounding box center [114, 110] width 30 height 10
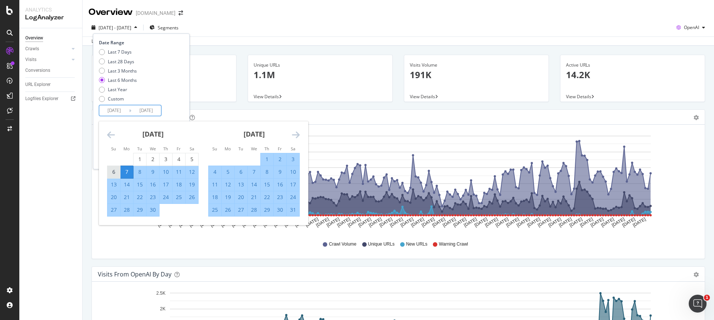
click at [113, 171] on div "6" at bounding box center [113, 171] width 13 height 7
type input "2025/04/06"
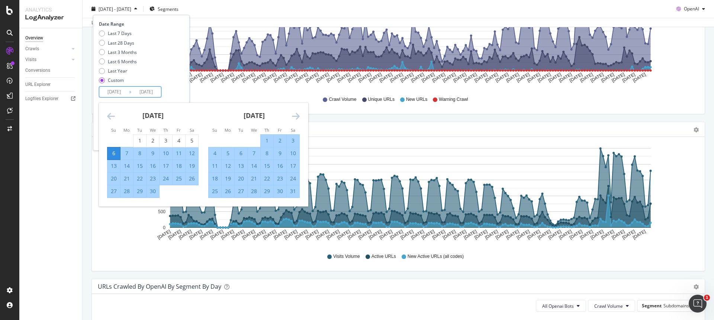
scroll to position [149, 0]
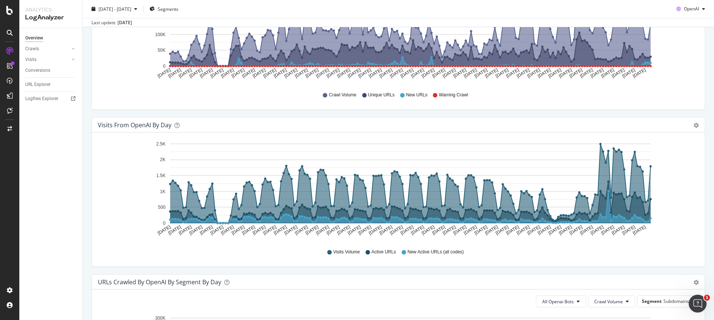
click at [72, 160] on div "Overview Crawls Daily Distribution Segments Distribution HTTP Codes Resources V…" at bounding box center [50, 173] width 63 height 291
click at [131, 12] on span "2025 Apr. 7th - Oct. 6th" at bounding box center [114, 9] width 33 height 6
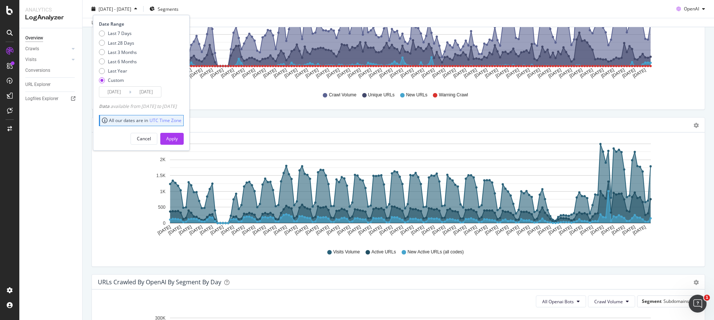
click at [122, 91] on input "2025/04/06" at bounding box center [114, 92] width 30 height 10
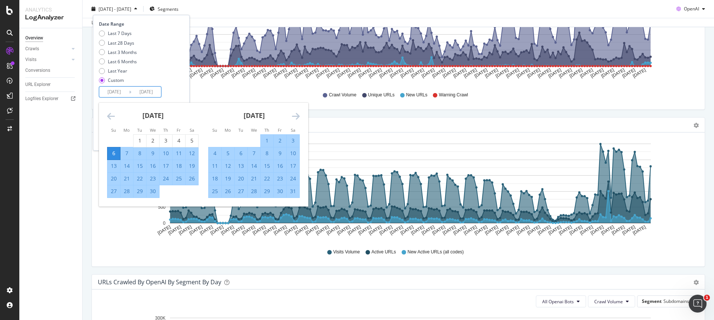
click at [151, 78] on div "Last 7 Days Last 28 Days Last 3 Months Last 6 Months Last Year Custom" at bounding box center [140, 58] width 83 height 56
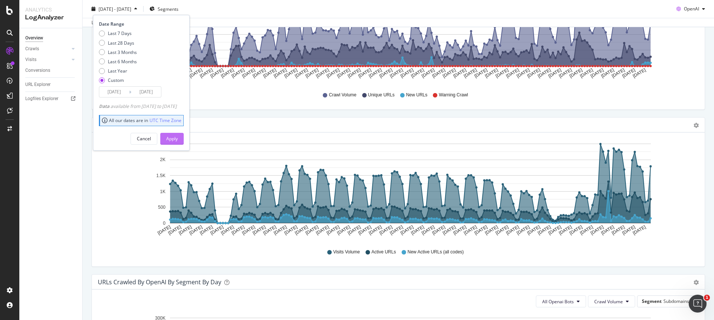
click at [178, 138] on div "Apply" at bounding box center [172, 138] width 12 height 6
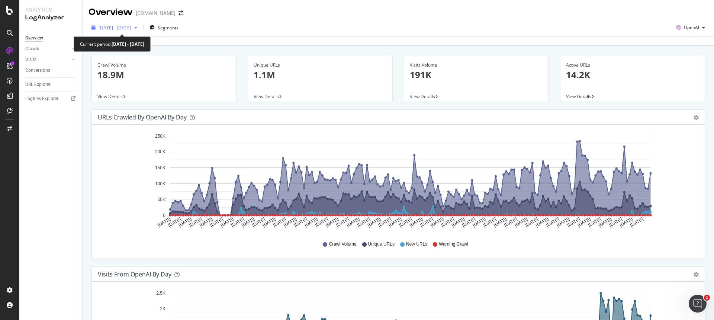
click at [131, 27] on span "2025 Apr. 6th - Oct. 6th" at bounding box center [114, 28] width 33 height 6
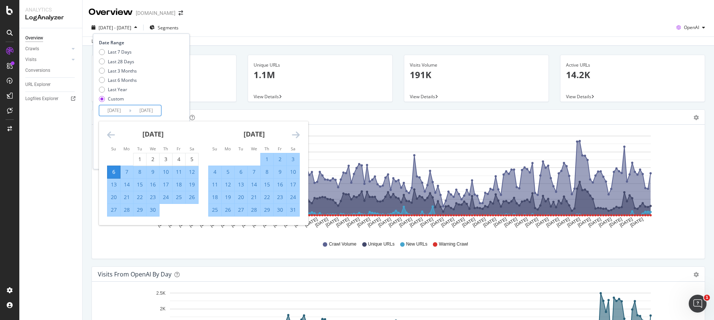
click at [154, 111] on input "2025/10/06" at bounding box center [146, 110] width 30 height 10
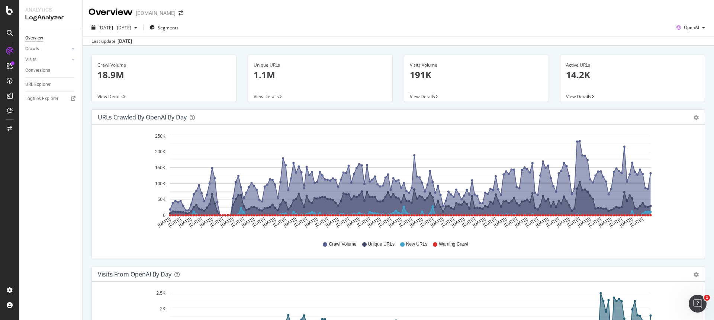
click at [62, 166] on div "Overview Crawls Daily Distribution Segments Distribution HTTP Codes Resources V…" at bounding box center [50, 173] width 63 height 291
